Goal: Book appointment/travel/reservation

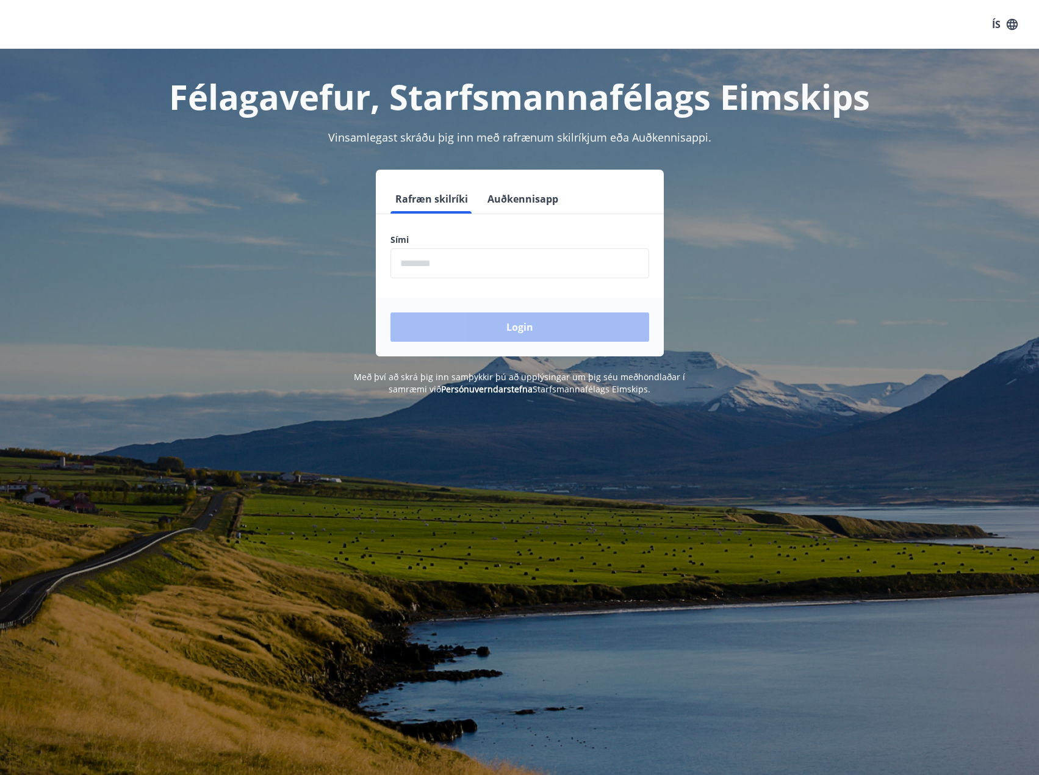
click at [423, 260] on input "phone" at bounding box center [520, 263] width 259 height 30
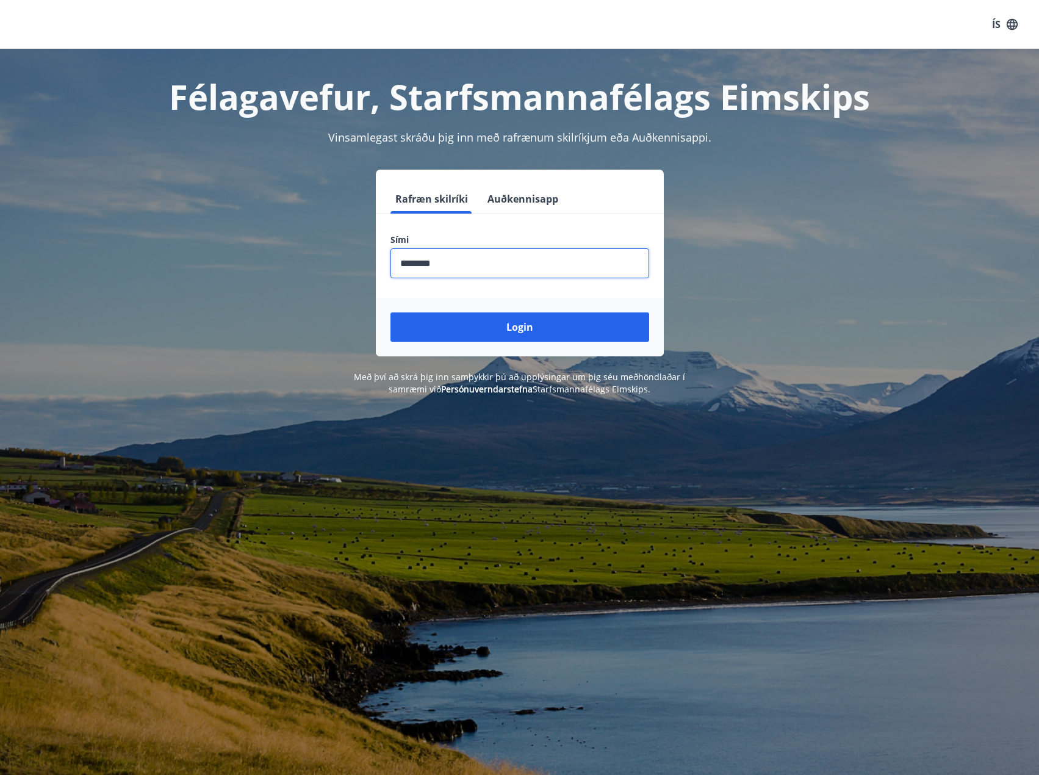
type input "********"
click at [391, 312] on button "Login" at bounding box center [520, 326] width 259 height 29
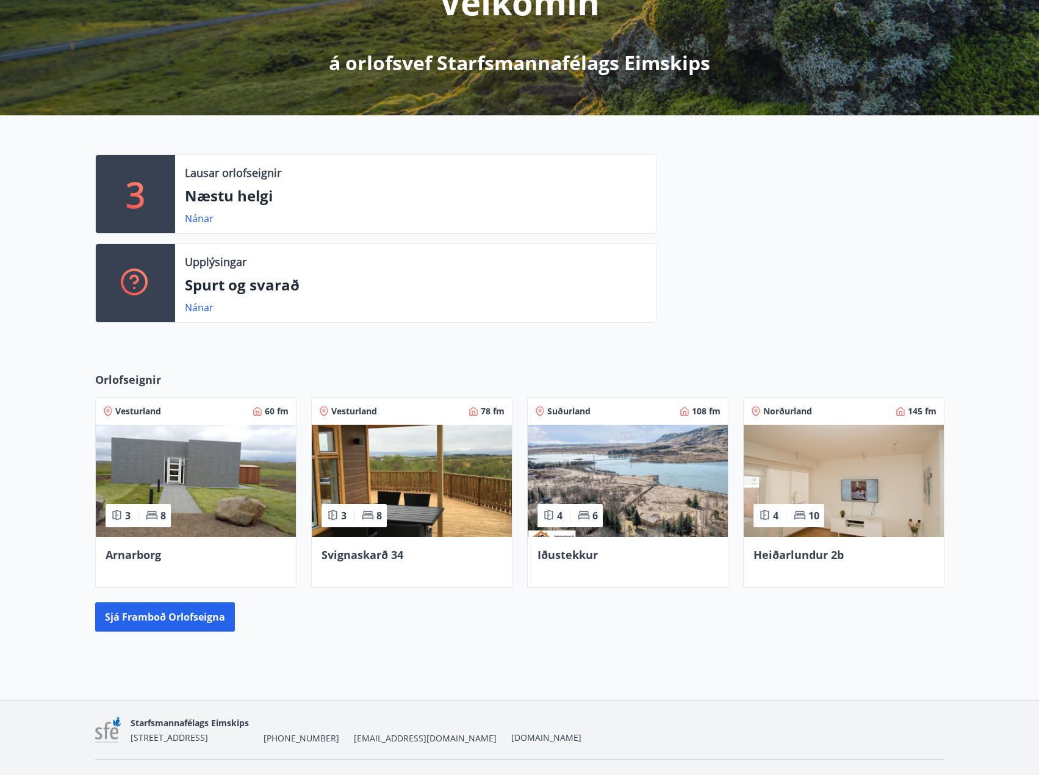
scroll to position [217, 0]
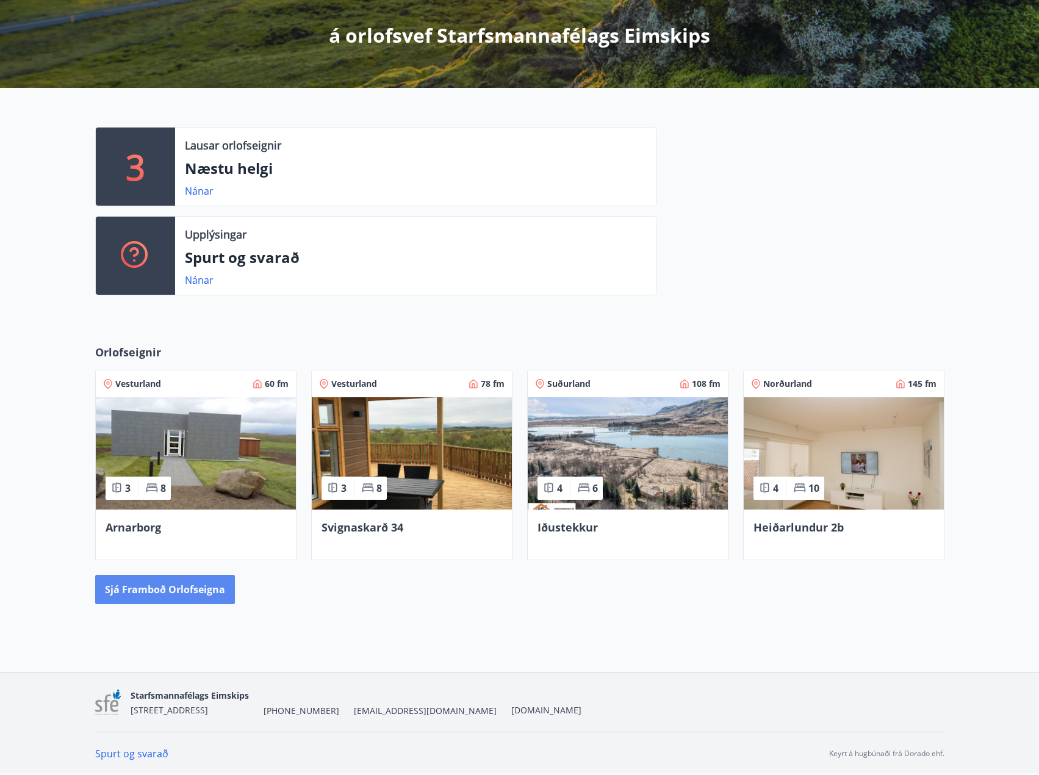
click at [195, 596] on button "Sjá framboð orlofseigna" at bounding box center [165, 589] width 140 height 29
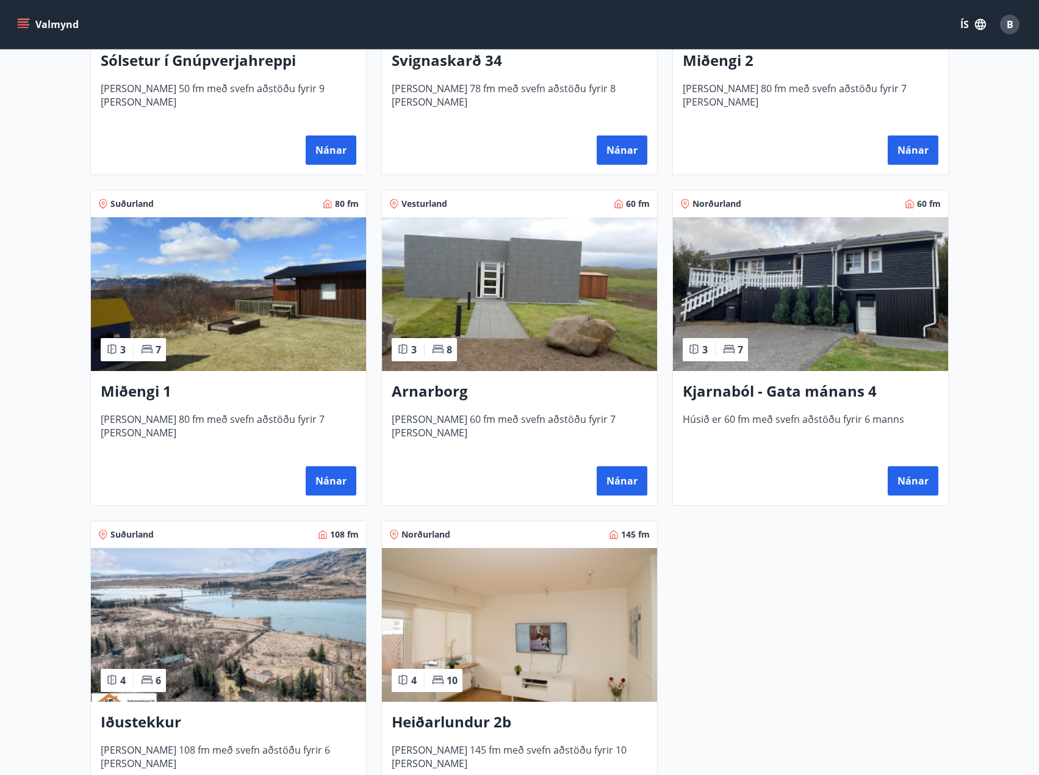
scroll to position [407, 0]
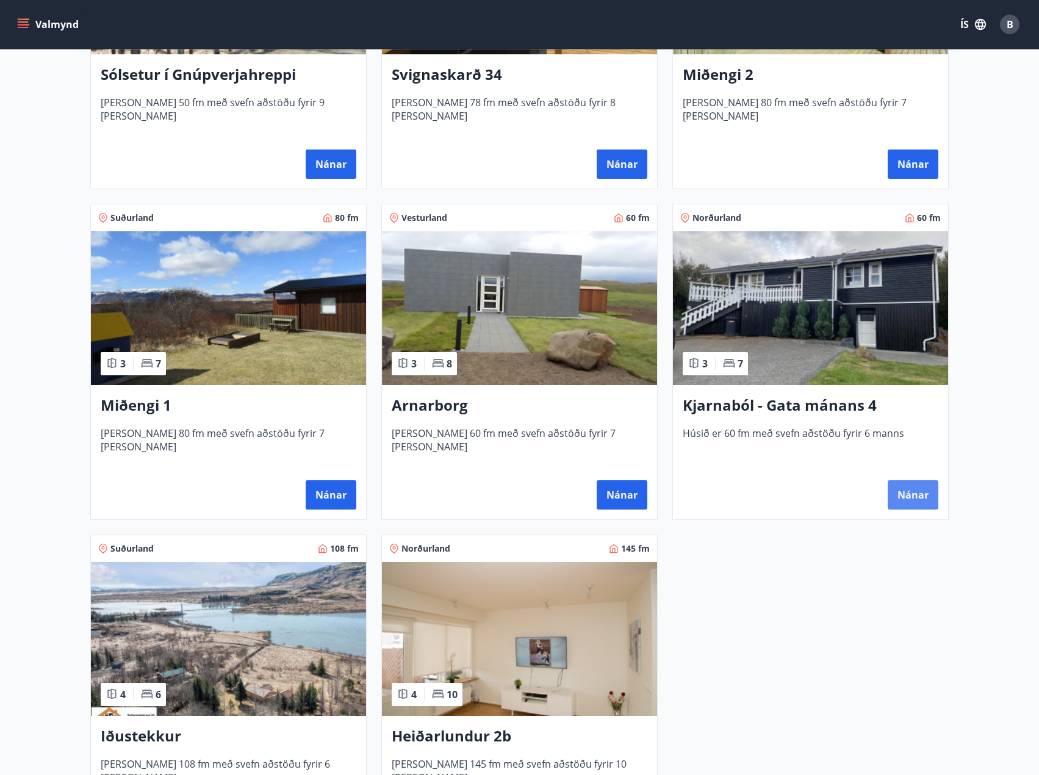
click at [909, 486] on button "Nánar" at bounding box center [913, 494] width 51 height 29
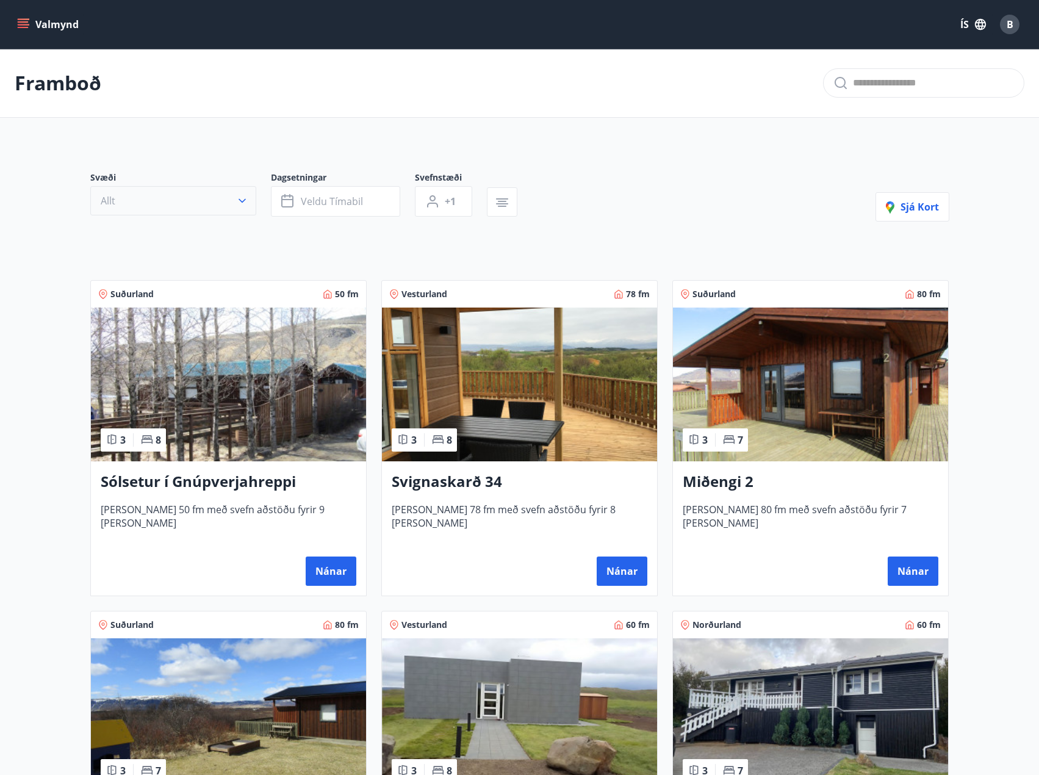
click at [248, 204] on button "Allt" at bounding box center [173, 200] width 166 height 29
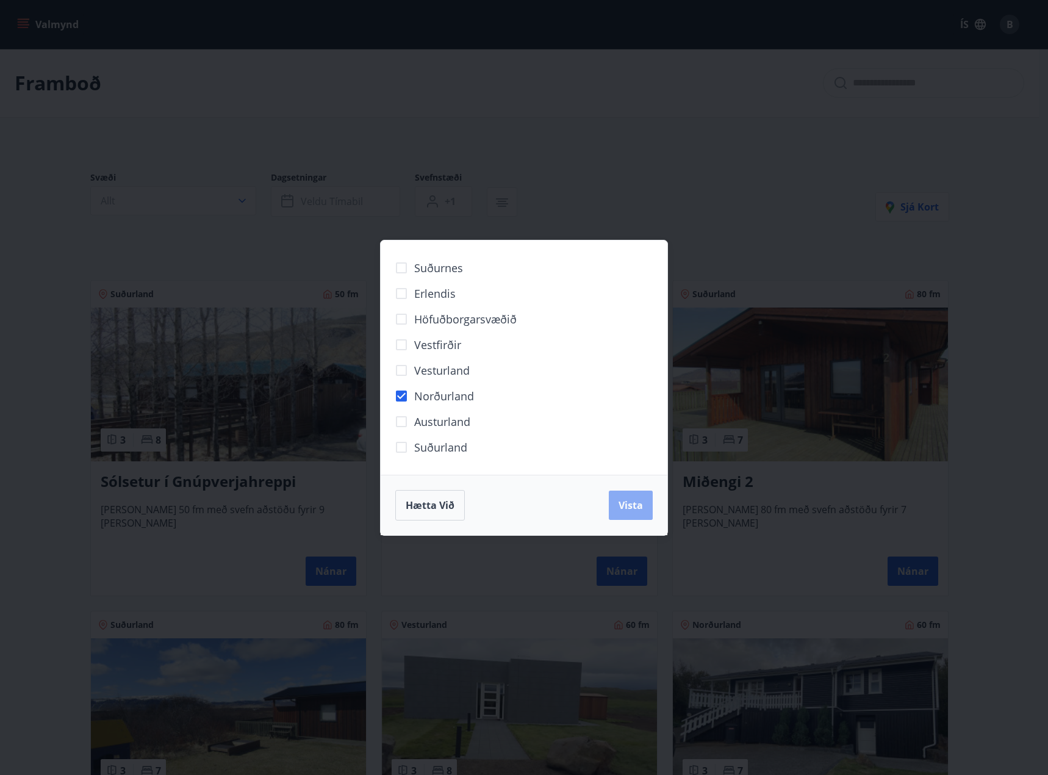
click at [647, 509] on button "Vista" at bounding box center [631, 505] width 44 height 29
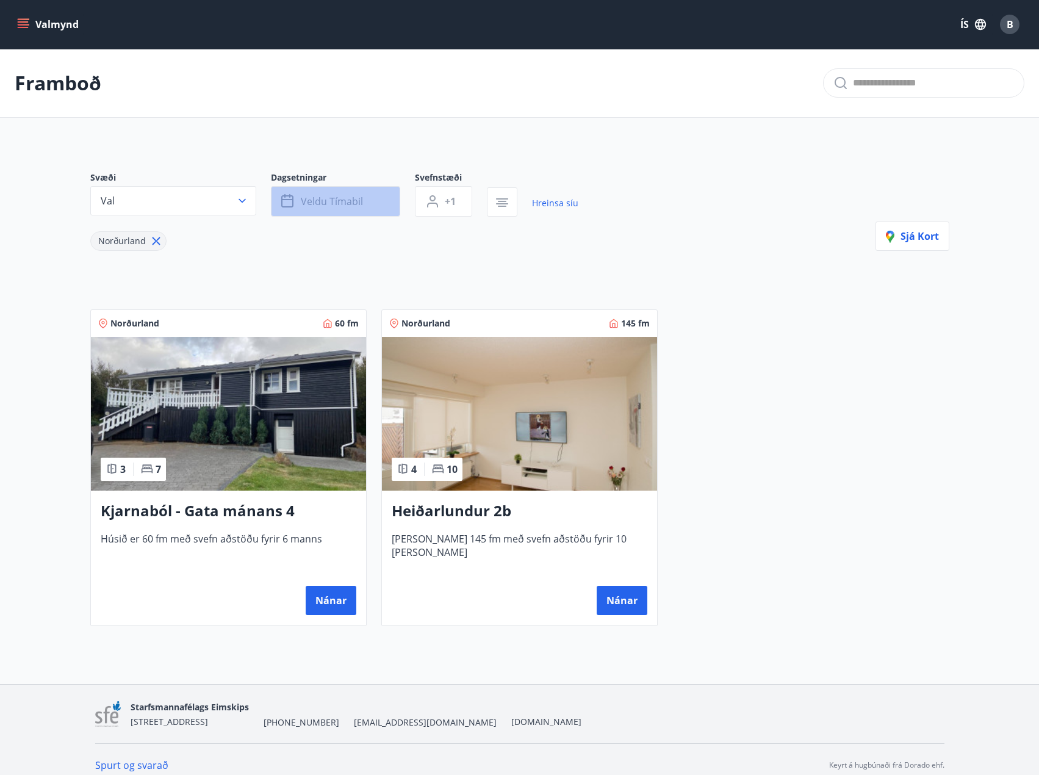
click at [333, 206] on span "Veldu tímabil" at bounding box center [332, 201] width 62 height 13
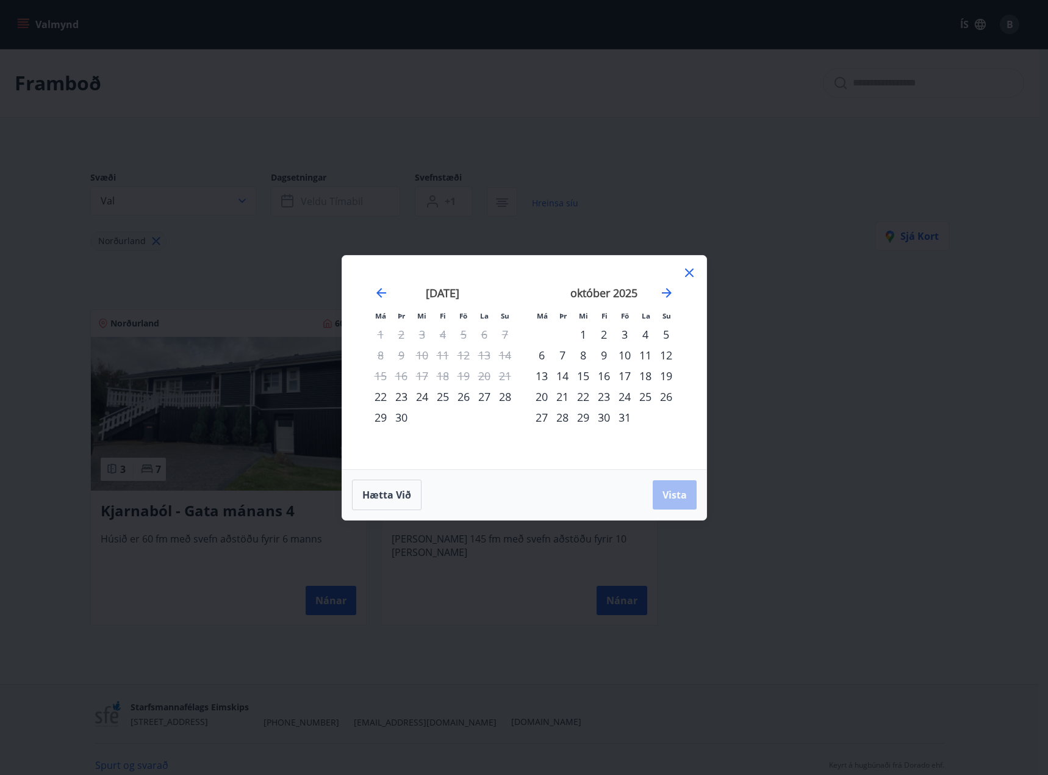
click at [688, 275] on icon at bounding box center [689, 272] width 9 height 9
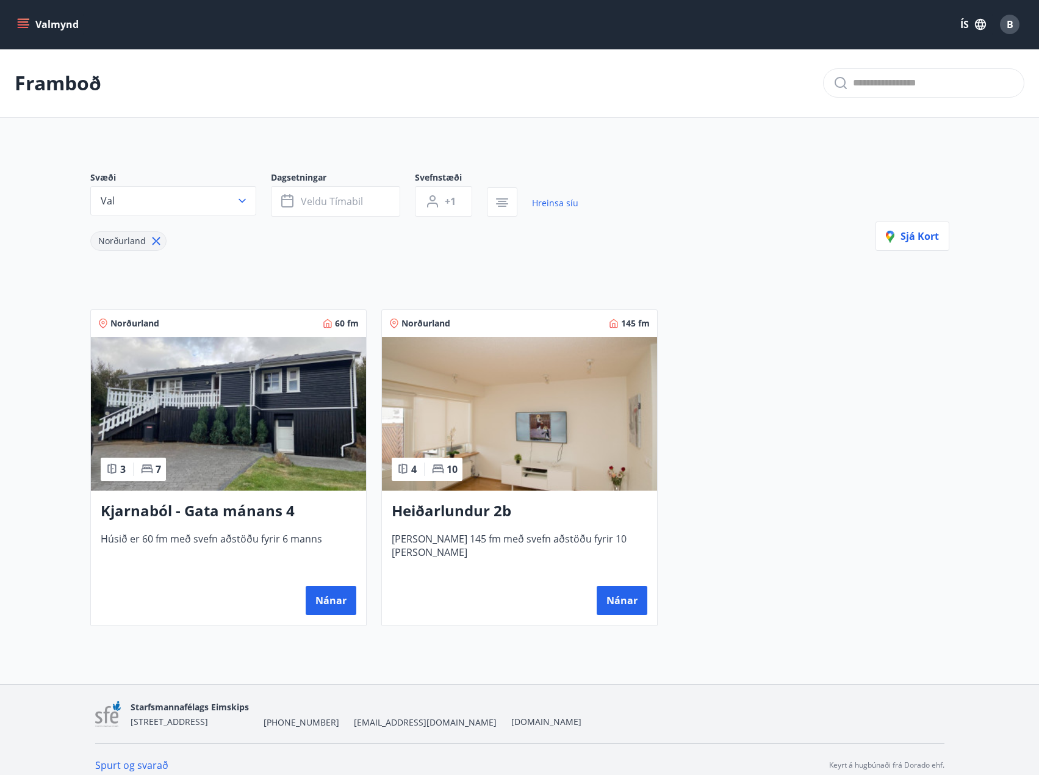
click at [268, 446] on img at bounding box center [228, 414] width 275 height 154
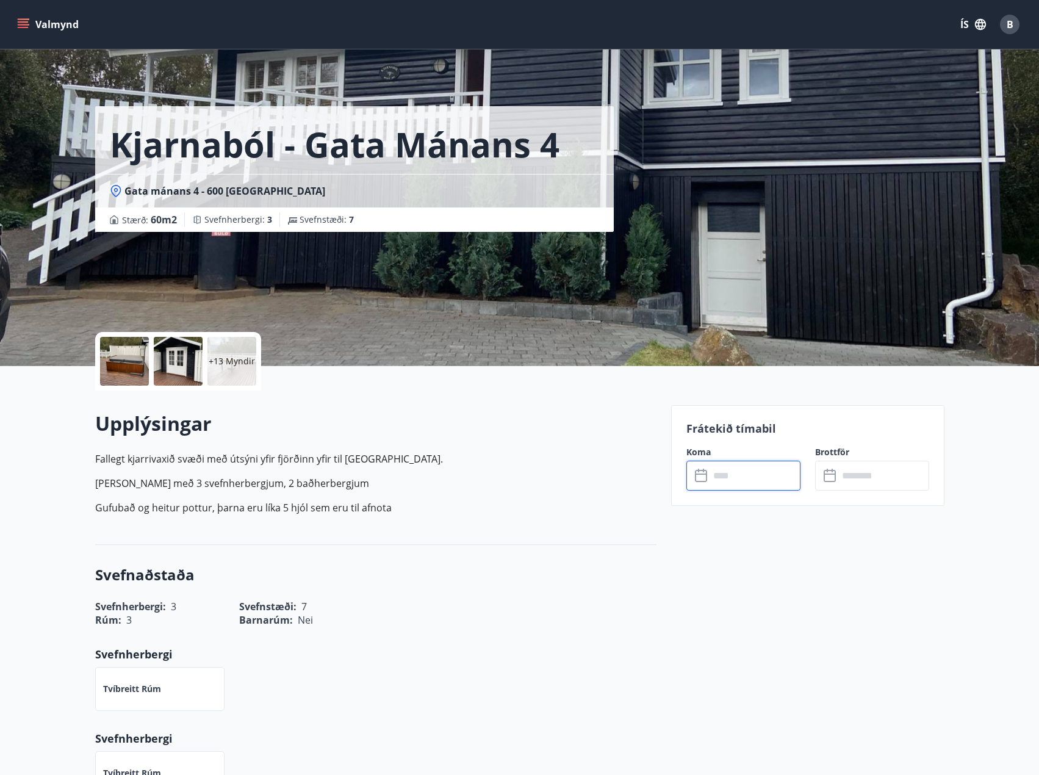
click at [741, 472] on input "text" at bounding box center [755, 476] width 91 height 30
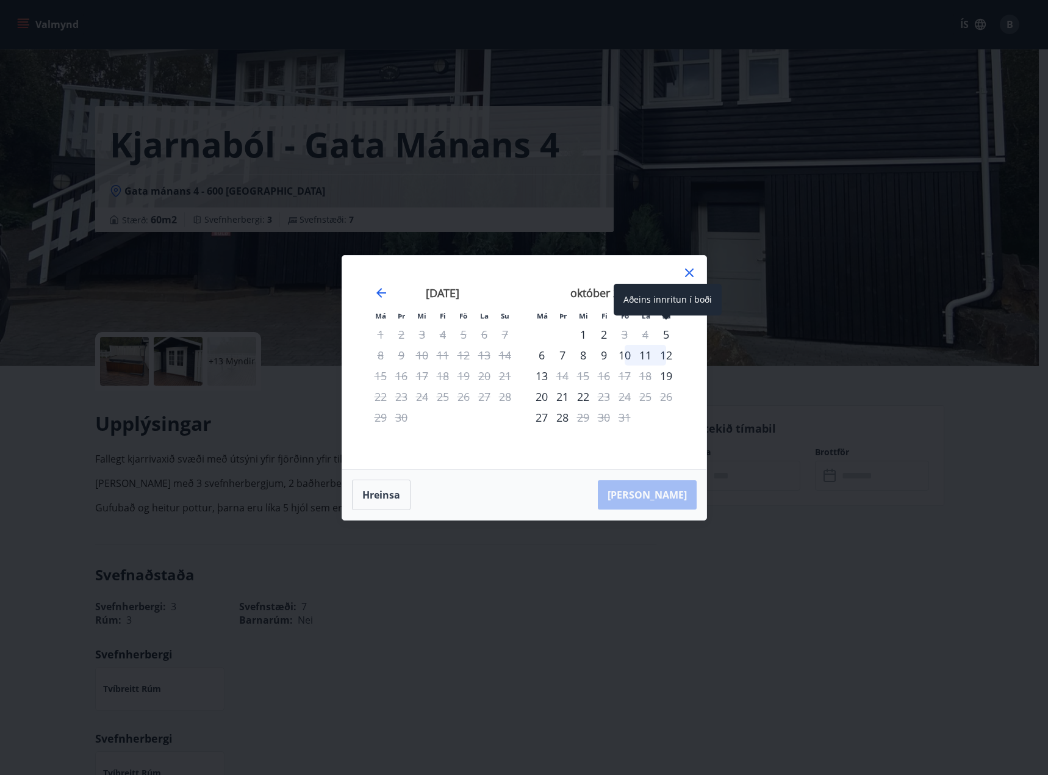
click at [667, 297] on div "Aðeins innritun í boði" at bounding box center [668, 300] width 108 height 32
click at [666, 292] on icon "Move forward to switch to the next month." at bounding box center [667, 293] width 15 height 15
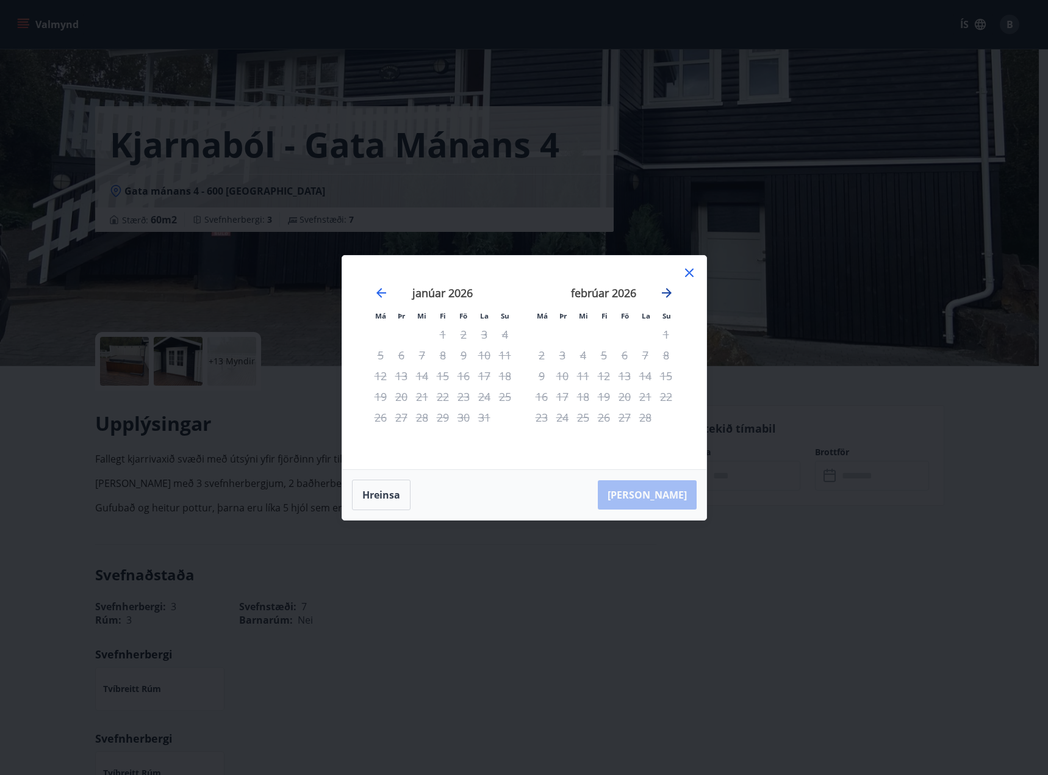
click at [666, 292] on icon "Move forward to switch to the next month." at bounding box center [667, 293] width 15 height 15
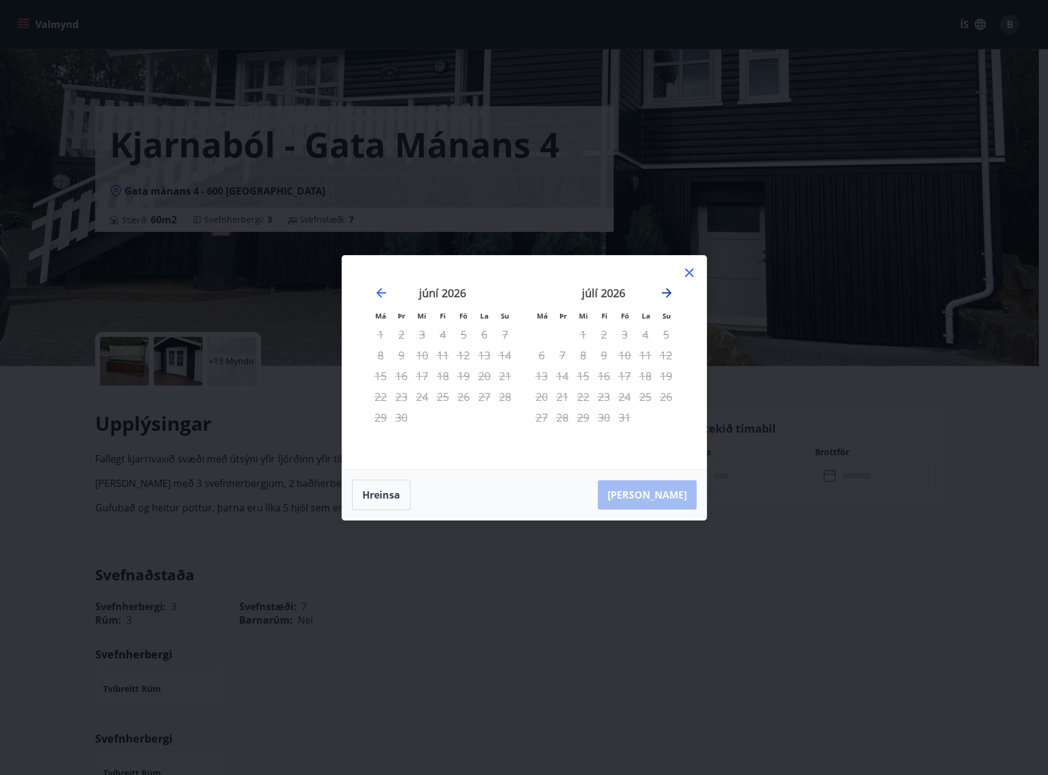
click at [666, 292] on icon "Move forward to switch to the next month." at bounding box center [667, 293] width 15 height 15
click at [685, 273] on icon at bounding box center [689, 272] width 15 height 15
